Goal: Find specific page/section: Find specific page/section

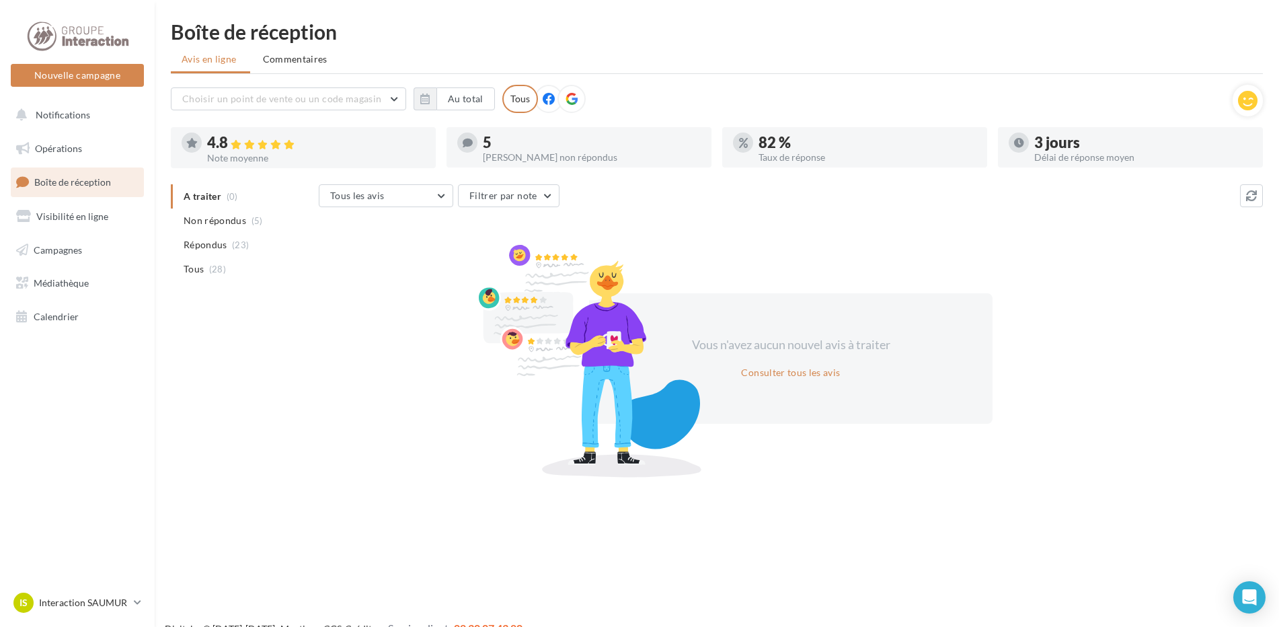
click at [317, 67] on li "Commentaires" at bounding box center [295, 59] width 86 height 24
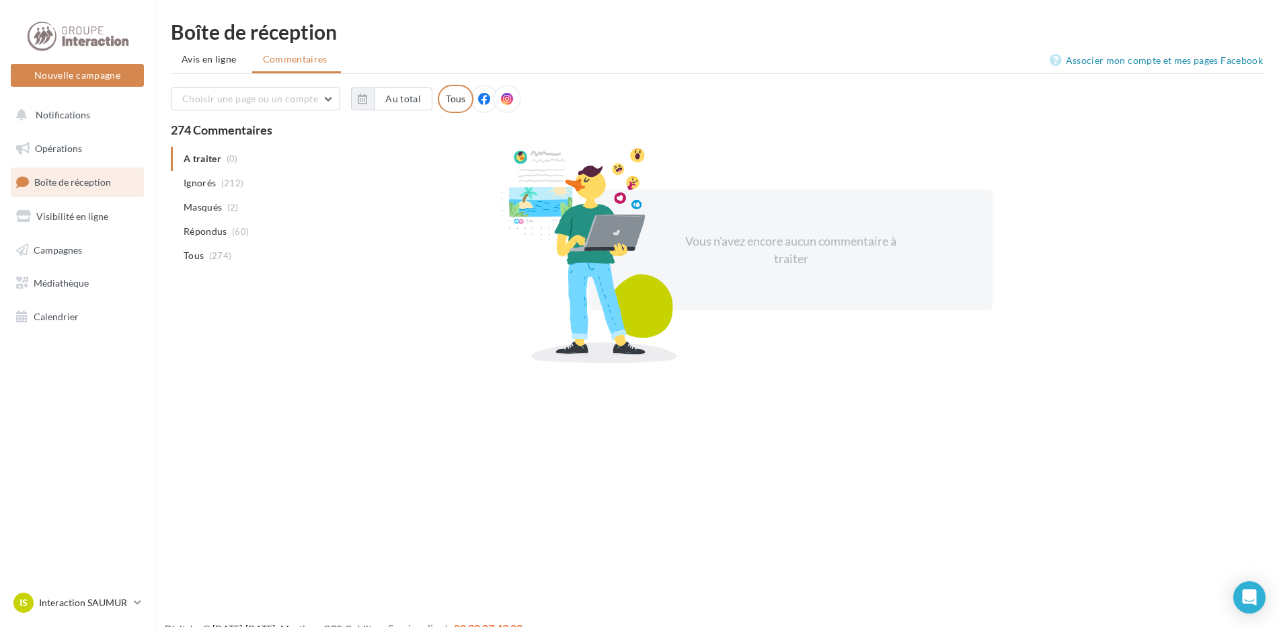
drag, startPoint x: 317, startPoint y: 67, endPoint x: 201, endPoint y: 70, distance: 116.3
click at [201, 70] on li "Avis en ligne" at bounding box center [210, 59] width 79 height 24
